Goal: Entertainment & Leisure: Consume media (video, audio)

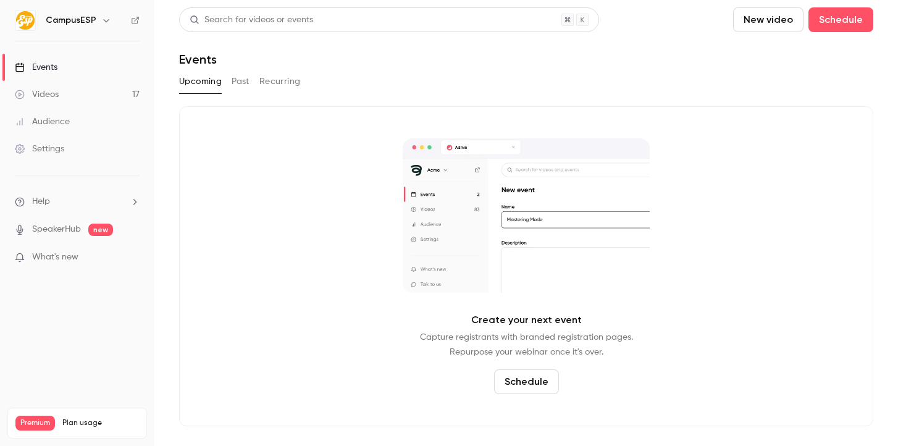
click at [66, 90] on link "Videos 17" at bounding box center [77, 94] width 154 height 27
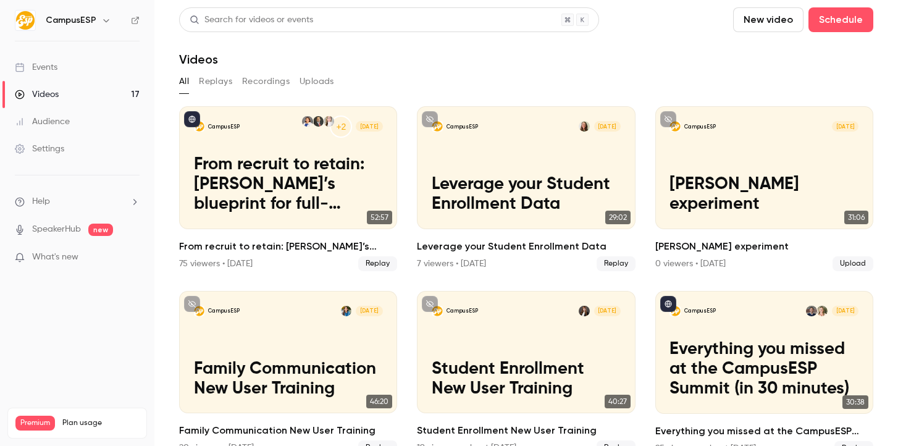
click at [284, 19] on div "Search for videos or events" at bounding box center [252, 20] width 124 height 13
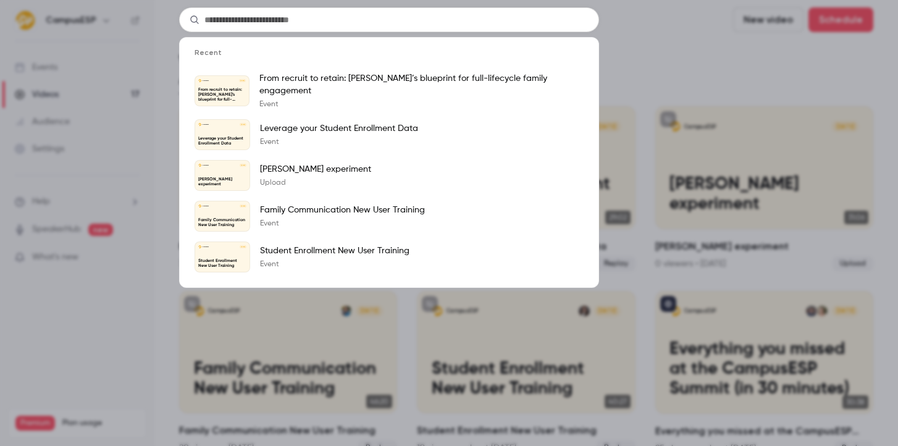
click at [630, 80] on div "Recent CampusESP Aug 11 From recruit to retain: FAU’s blueprint for full-lifecy…" at bounding box center [449, 223] width 898 height 446
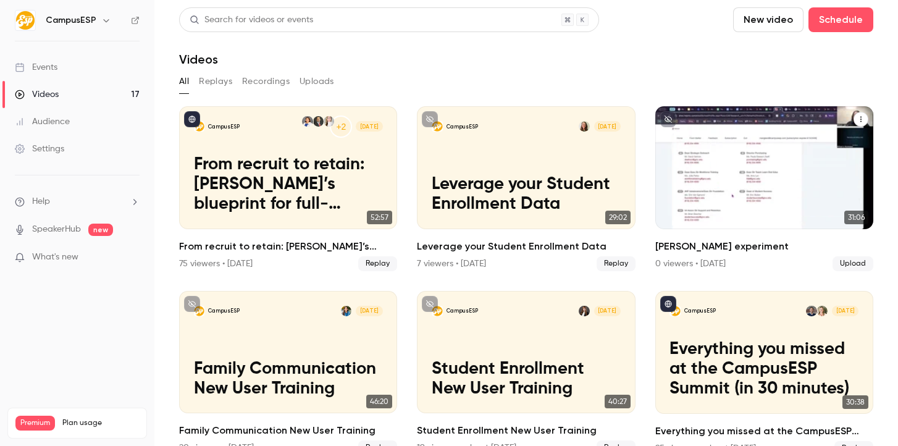
click at [719, 183] on div "CampusESP Jul 17 Allison experiment" at bounding box center [764, 167] width 218 height 123
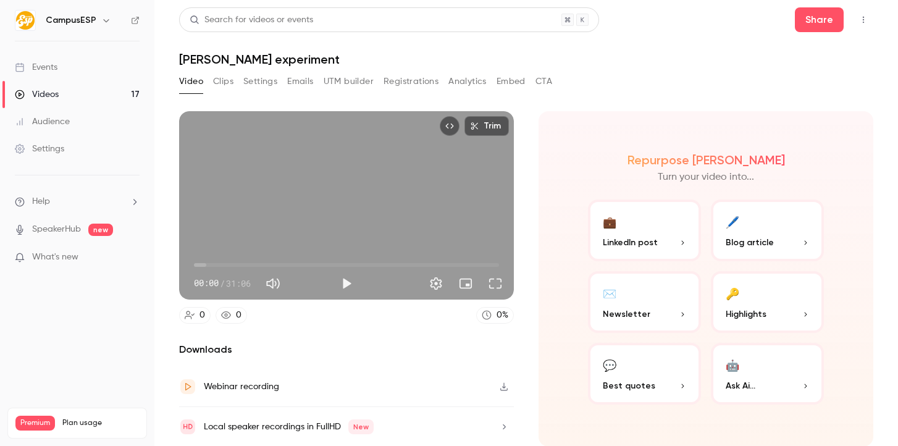
click at [248, 264] on span "00:00" at bounding box center [346, 265] width 305 height 20
click at [345, 283] on button "Play" at bounding box center [346, 283] width 25 height 25
click at [283, 261] on span "05:35" at bounding box center [346, 265] width 305 height 20
click at [324, 264] on span "09:05" at bounding box center [346, 265] width 305 height 20
click at [361, 264] on span "17:00" at bounding box center [346, 265] width 305 height 20
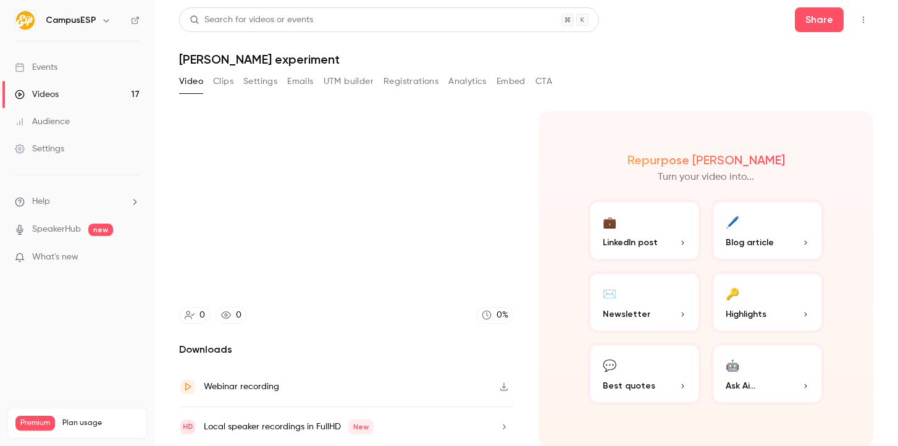
type input "******"
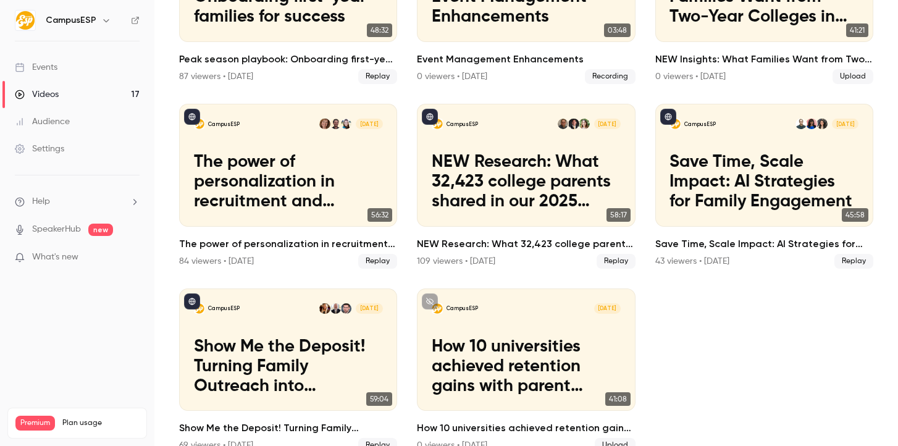
scroll to position [762, 0]
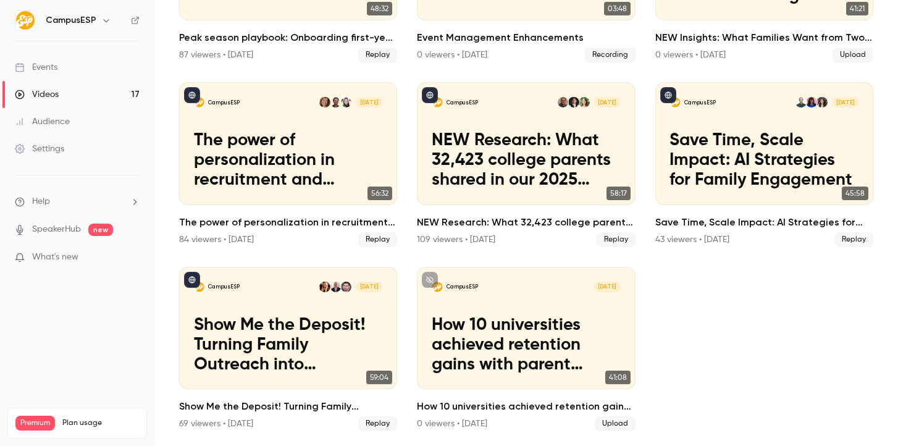
click at [55, 125] on div "Audience" at bounding box center [42, 121] width 55 height 12
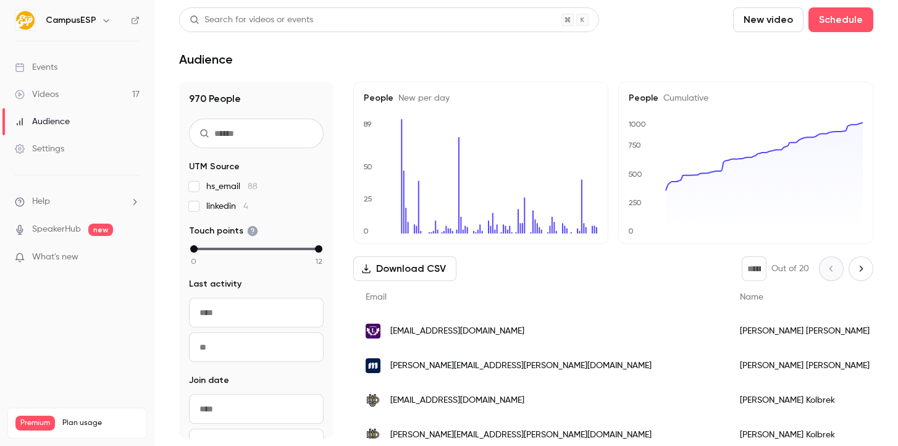
click at [55, 156] on link "Settings" at bounding box center [77, 148] width 154 height 27
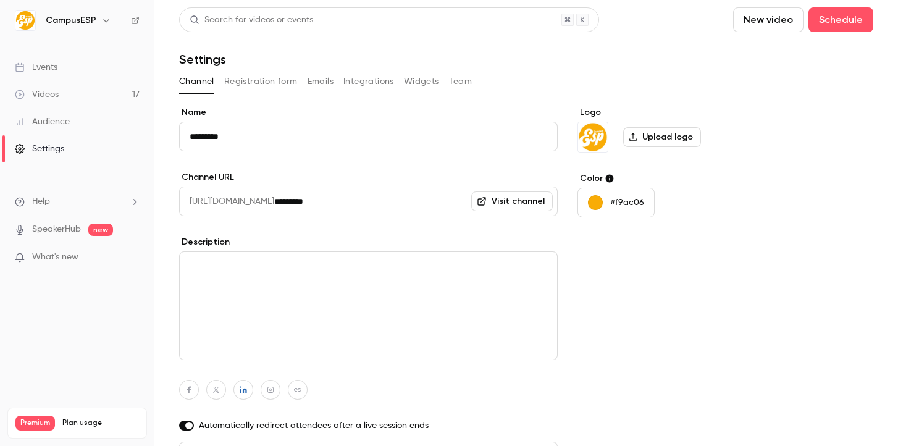
scroll to position [25, 0]
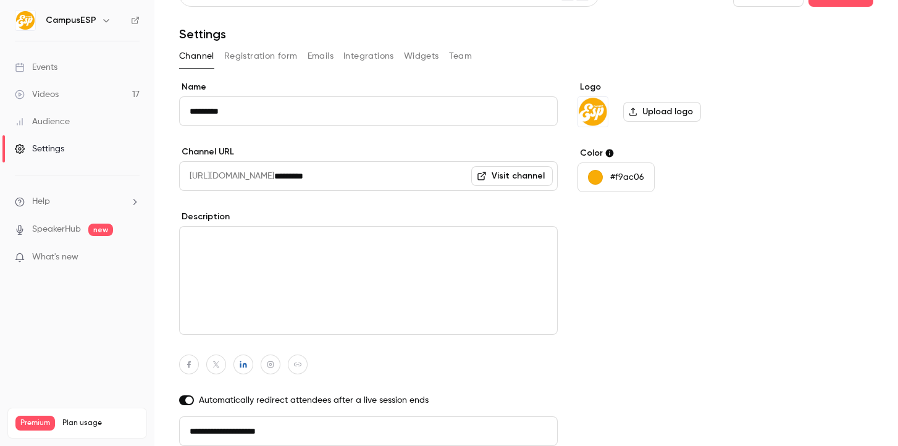
click at [61, 135] on link "Settings" at bounding box center [77, 148] width 154 height 27
click at [61, 122] on div "Audience" at bounding box center [42, 121] width 55 height 12
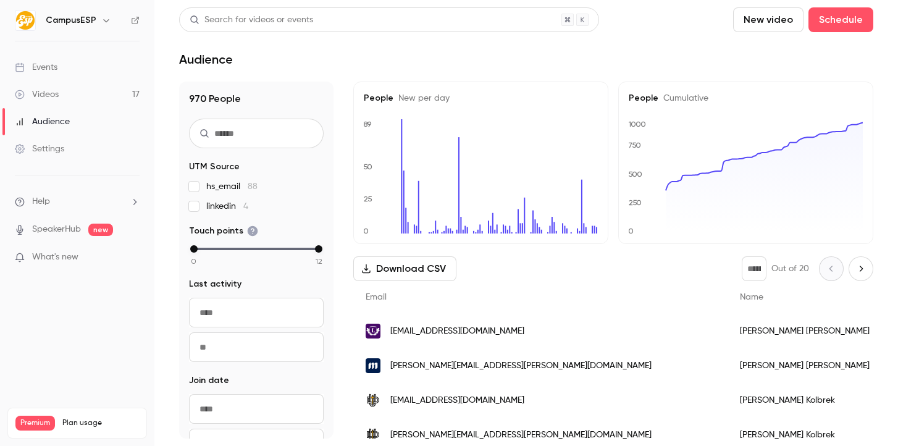
click at [51, 62] on div "Events" at bounding box center [36, 67] width 43 height 12
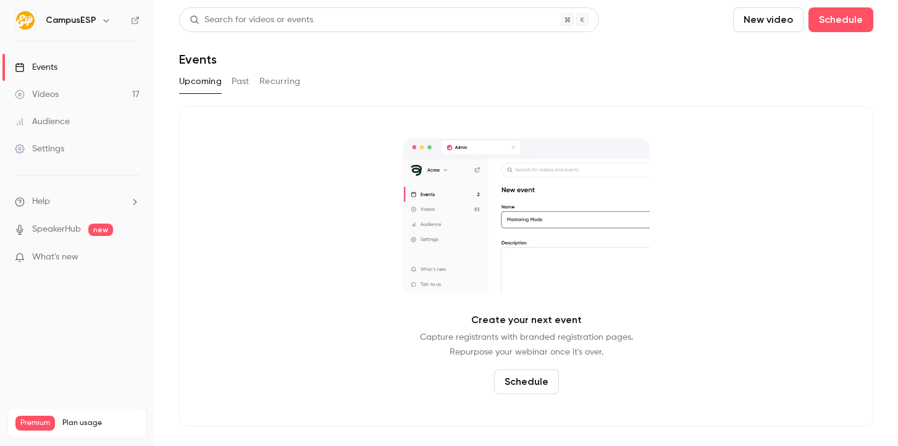
click at [43, 95] on div "Videos" at bounding box center [37, 94] width 44 height 12
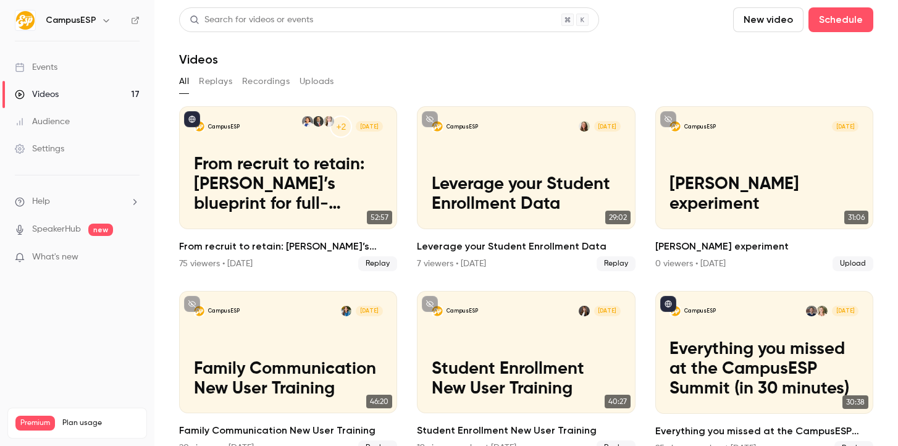
click at [51, 54] on link "Events" at bounding box center [77, 67] width 154 height 27
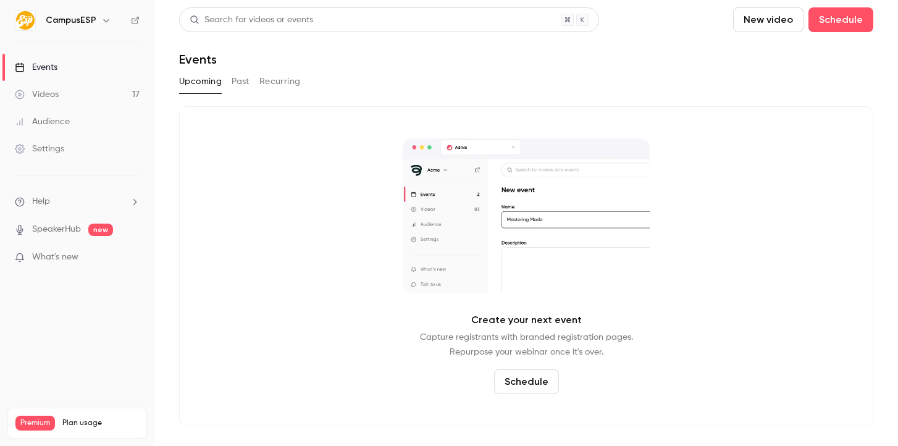
click at [246, 82] on button "Past" at bounding box center [241, 82] width 18 height 20
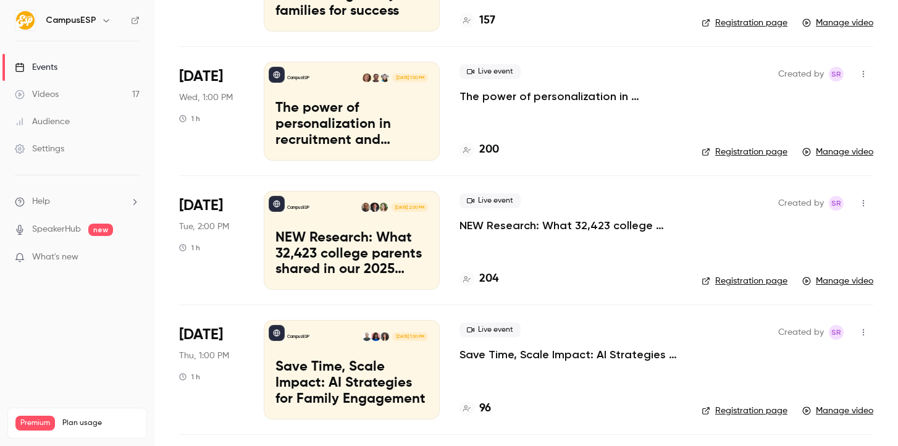
scroll to position [1333, 0]
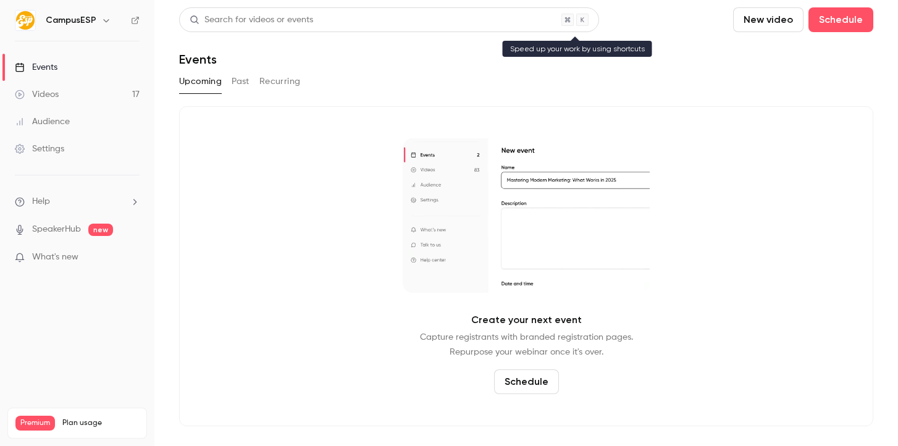
click at [247, 22] on div "Search for videos or events" at bounding box center [252, 20] width 124 height 13
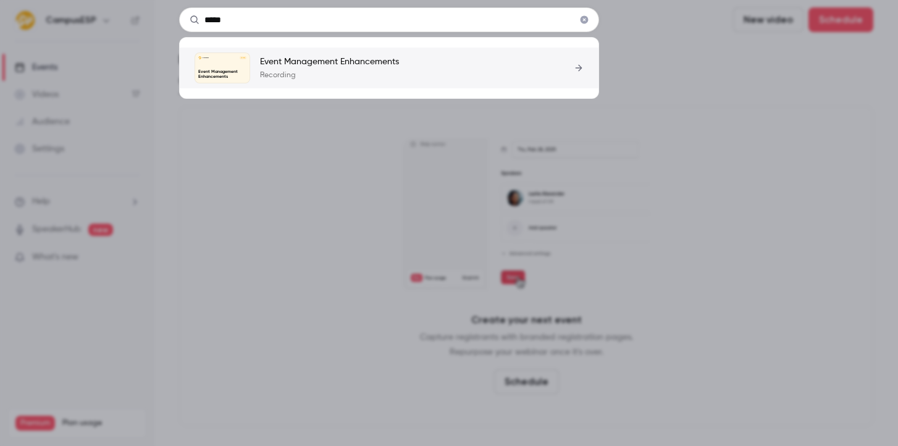
type input "*****"
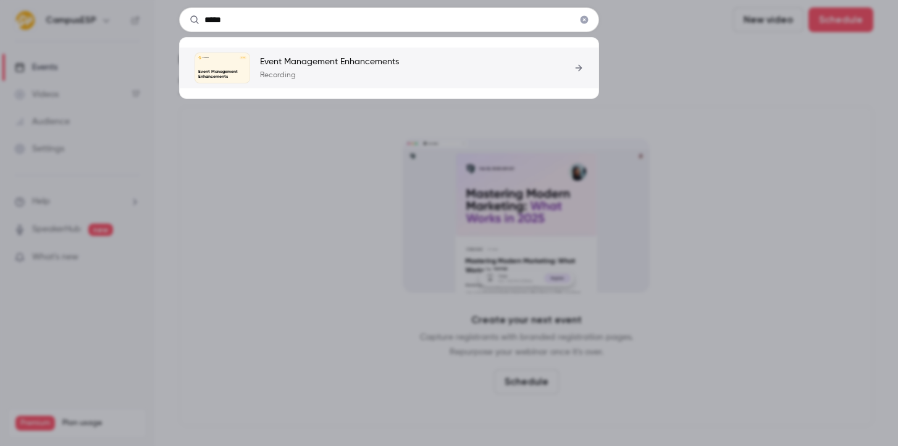
click at [322, 64] on p "Event Management Enhancements" at bounding box center [329, 62] width 139 height 12
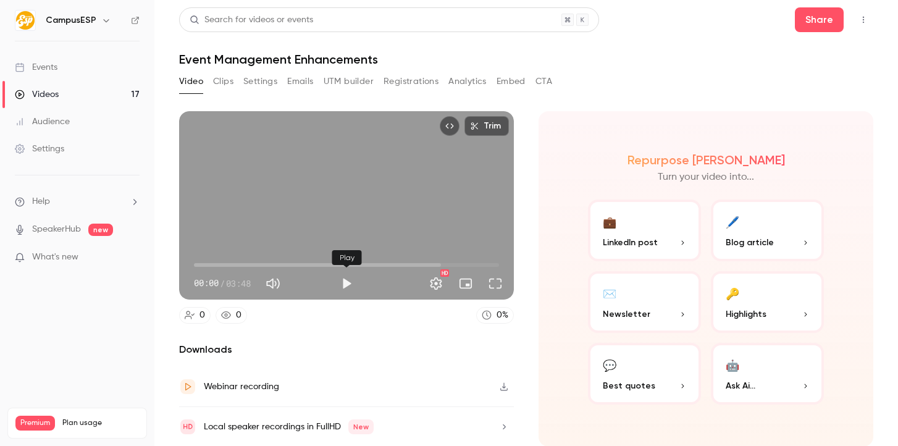
click at [351, 288] on button "Play" at bounding box center [346, 283] width 25 height 25
click at [492, 283] on button "Full screen" at bounding box center [495, 283] width 25 height 25
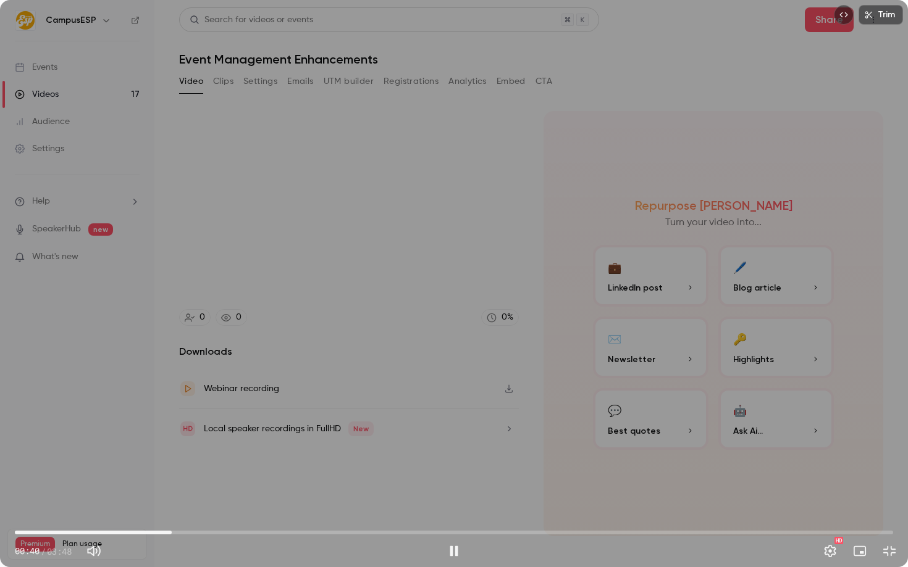
click at [262, 445] on span "00:40" at bounding box center [454, 533] width 878 height 20
click at [138, 445] on span "01:05" at bounding box center [454, 533] width 878 height 20
click at [114, 445] on span "00:25" at bounding box center [454, 533] width 878 height 20
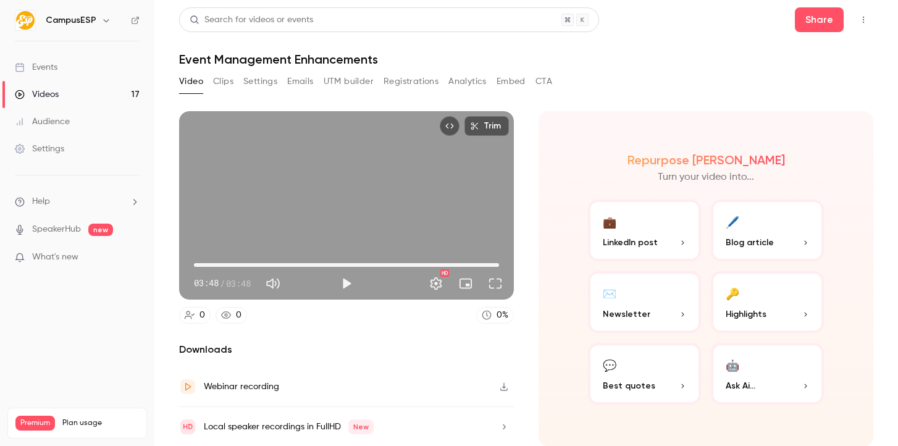
type input "*****"
